Goal: Information Seeking & Learning: Understand process/instructions

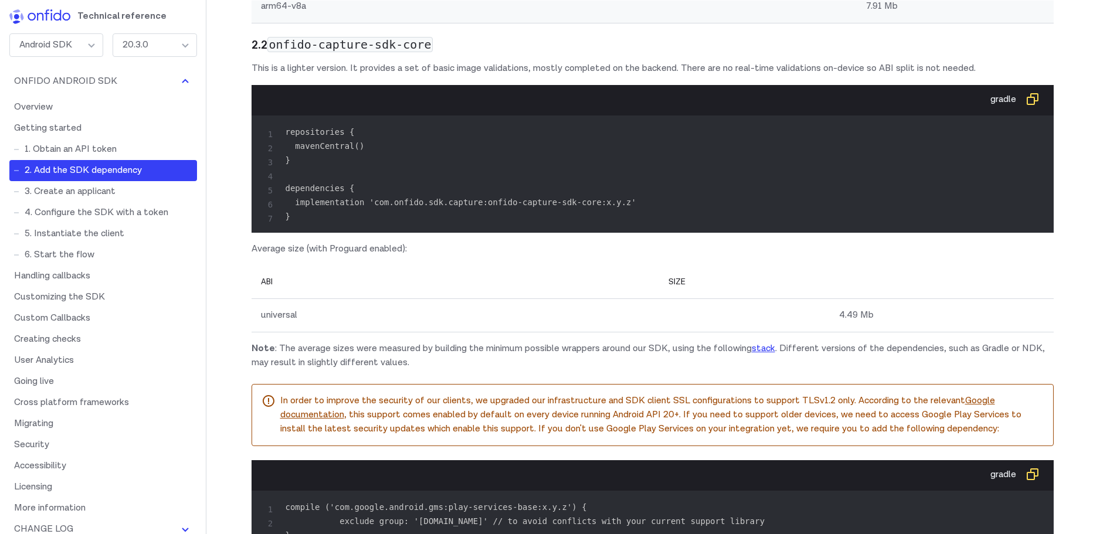
scroll to position [2169, 0]
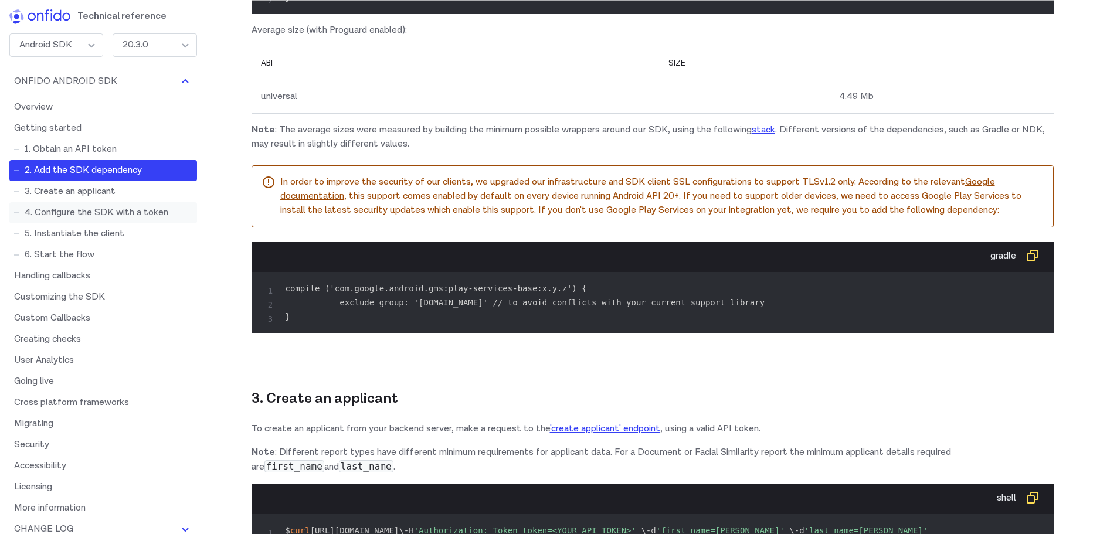
click at [83, 210] on link "4. Configure the SDK with a token" at bounding box center [103, 212] width 188 height 21
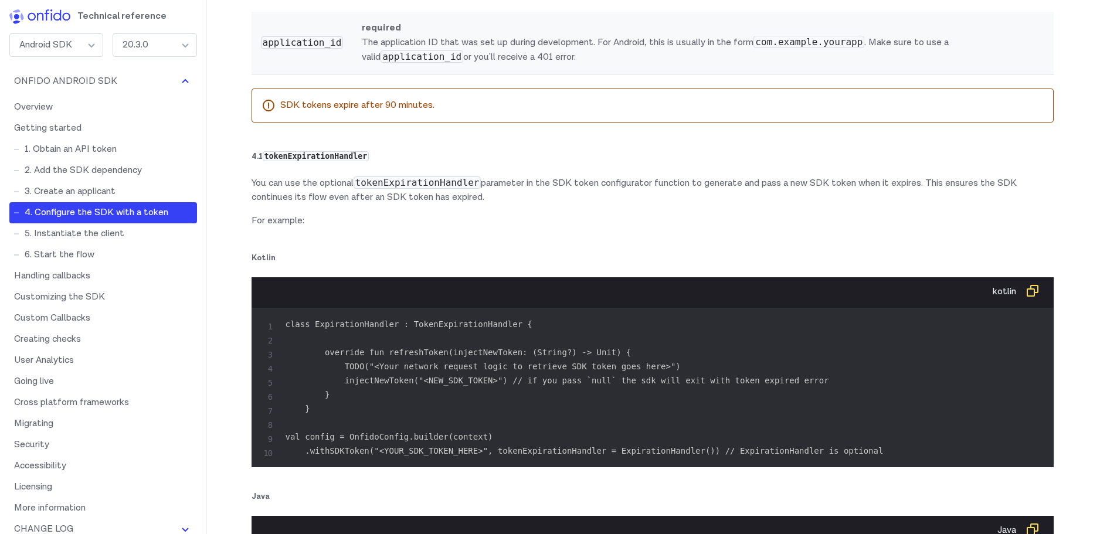
scroll to position [3155, 0]
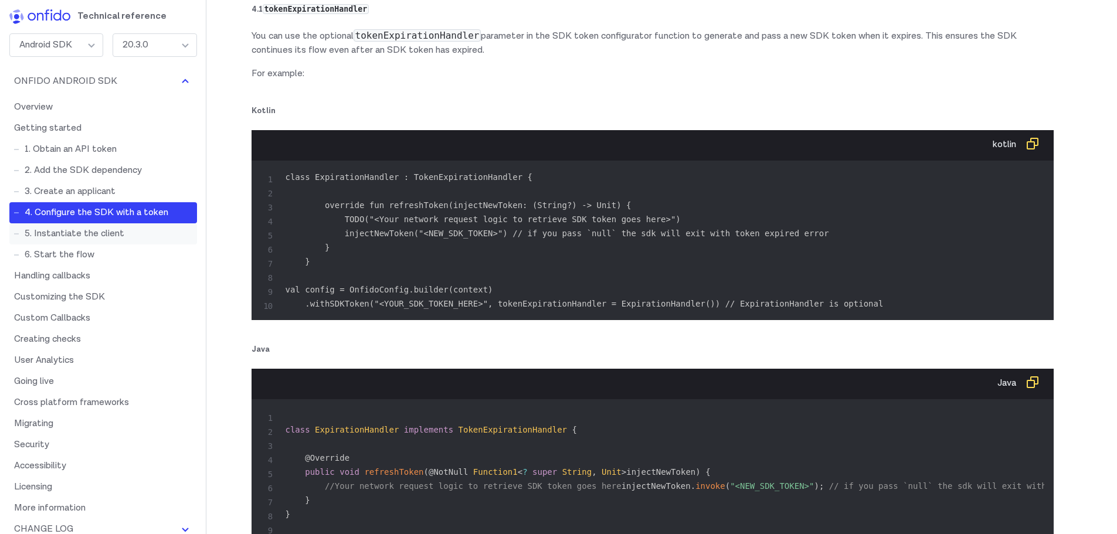
click at [106, 235] on link "5. Instantiate the client" at bounding box center [103, 233] width 188 height 21
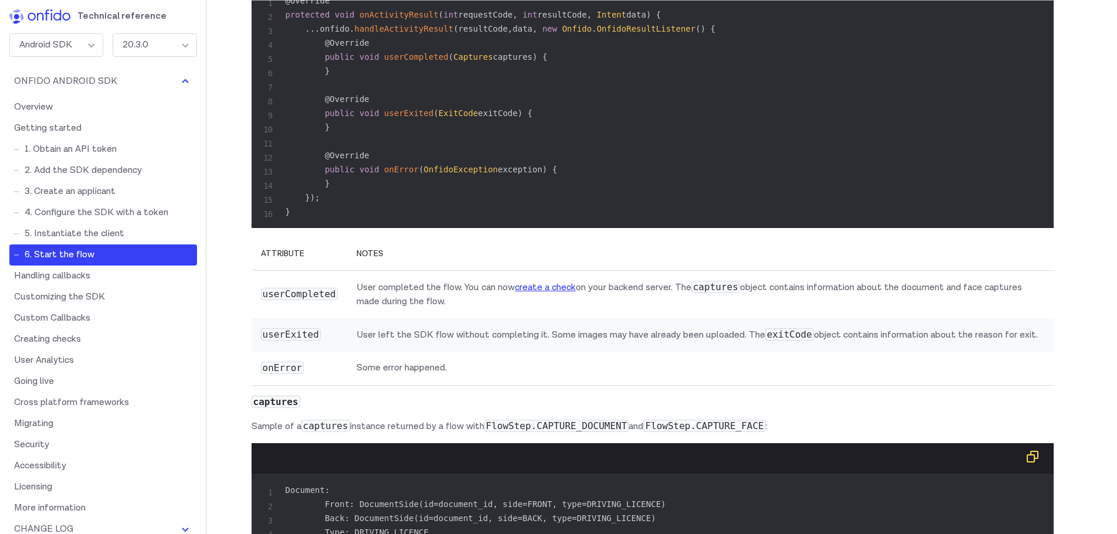
scroll to position [4340, 0]
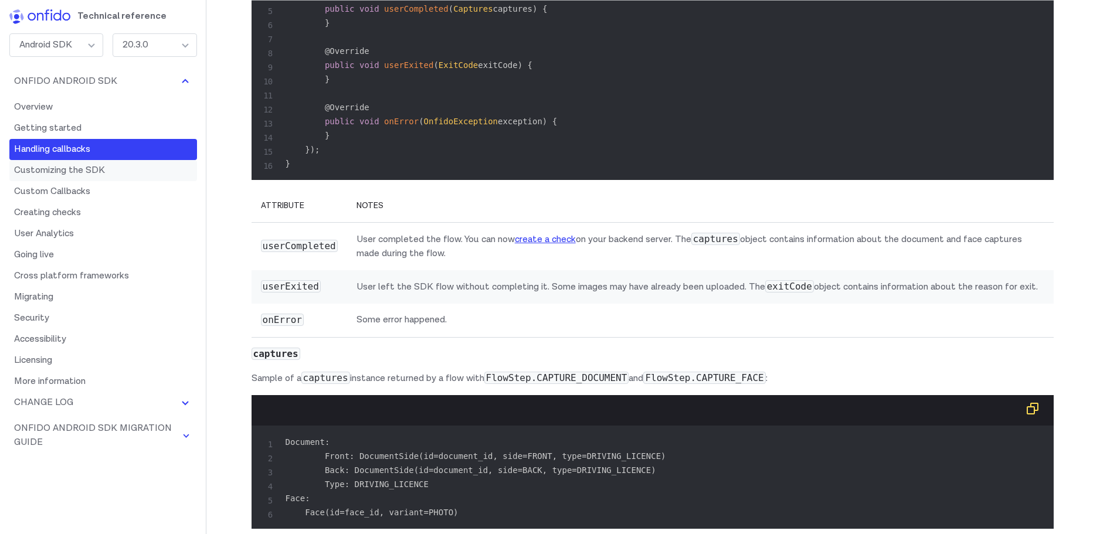
click at [77, 169] on link "Customizing the SDK" at bounding box center [103, 170] width 188 height 21
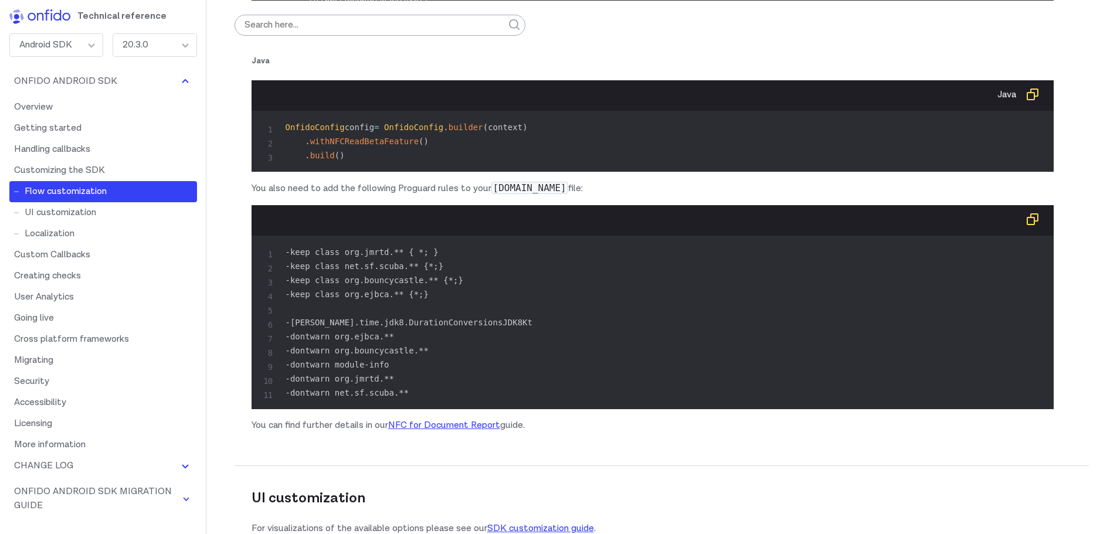
scroll to position [8795, 0]
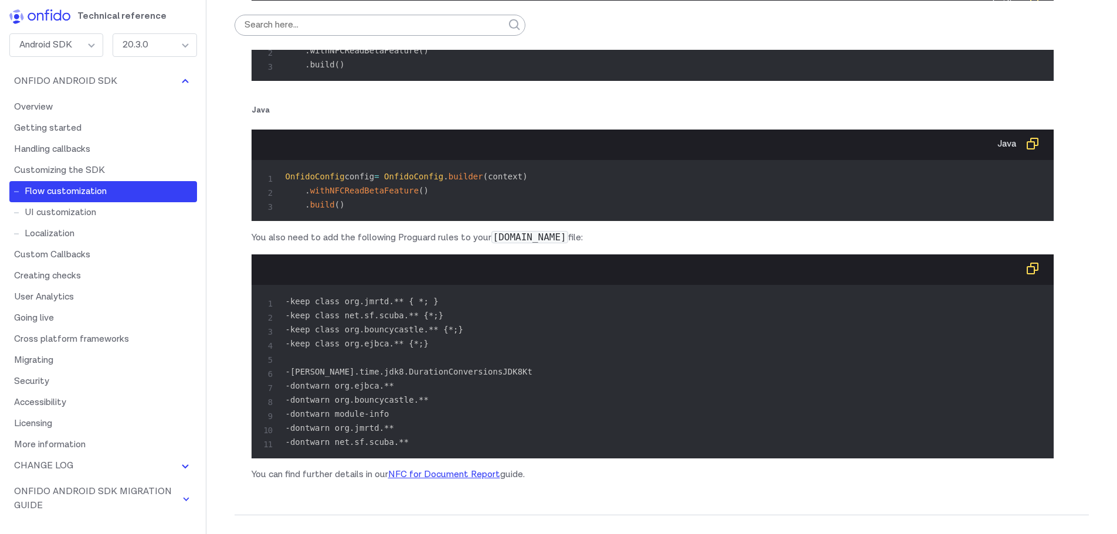
click at [319, 181] on span "OnfidoConfig" at bounding box center [315, 176] width 59 height 9
copy code "OnfidoConfig"
